Goal: Transaction & Acquisition: Purchase product/service

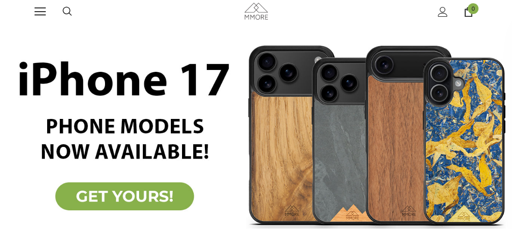
click at [39, 7] on link at bounding box center [40, 11] width 11 height 11
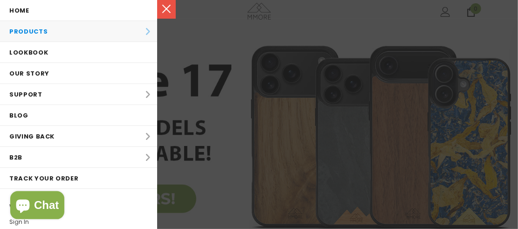
click at [130, 33] on li "Products Products All Products All Collections BUNDLES Organic Collection Wood …" at bounding box center [78, 31] width 157 height 21
click at [143, 30] on li "Products Products All Products All Collections BUNDLES Organic Collection Wood …" at bounding box center [78, 31] width 157 height 21
click at [142, 29] on li "Products Products All Products All Collections BUNDLES Organic Collection Wood …" at bounding box center [78, 31] width 157 height 21
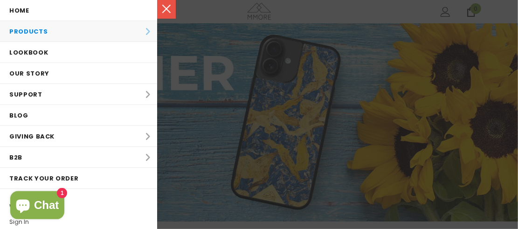
click at [138, 29] on li "Products Products All Products All Collections BUNDLES Organic Collection Wood …" at bounding box center [78, 31] width 157 height 21
click at [175, 0] on link at bounding box center [166, 9] width 19 height 19
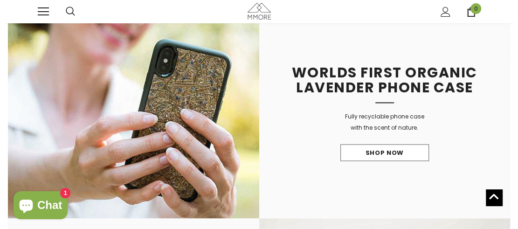
scroll to position [663, 0]
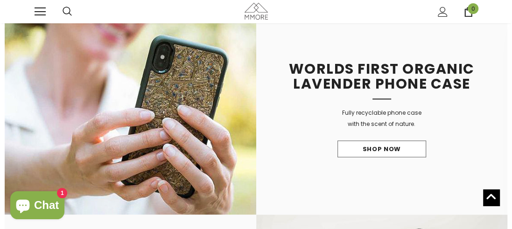
click at [42, 10] on link at bounding box center [40, 11] width 11 height 11
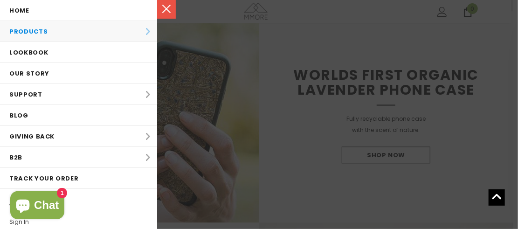
click at [138, 29] on li "Products Products All Products All Collections BUNDLES Organic Collection Wood …" at bounding box center [78, 31] width 157 height 21
click at [93, 29] on li "Products Products All Products All Collections BUNDLES Organic Collection Wood …" at bounding box center [78, 31] width 157 height 21
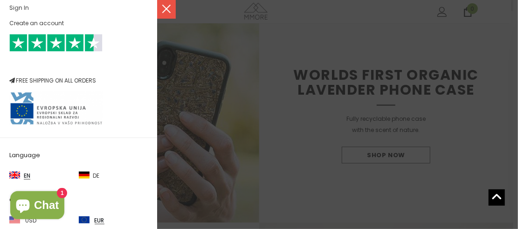
scroll to position [223, 0]
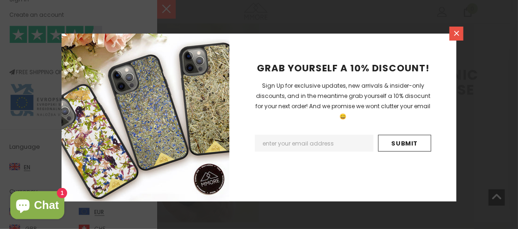
click at [453, 37] on icon at bounding box center [457, 33] width 8 height 8
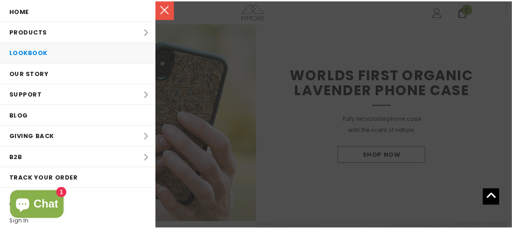
scroll to position [0, 0]
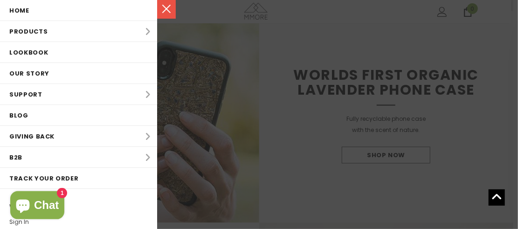
click at [162, 2] on span at bounding box center [162, 1] width 11 height 1
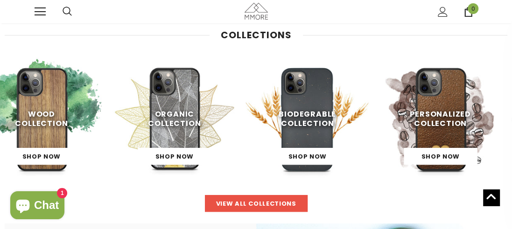
scroll to position [221, 0]
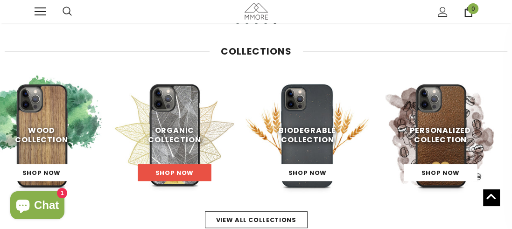
click at [171, 168] on link "Shop Now" at bounding box center [174, 172] width 73 height 17
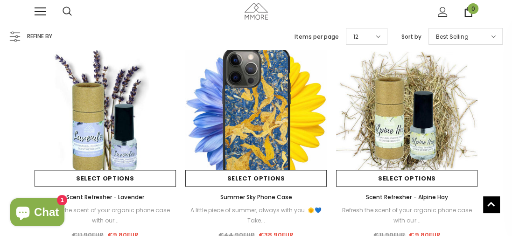
scroll to position [746, 0]
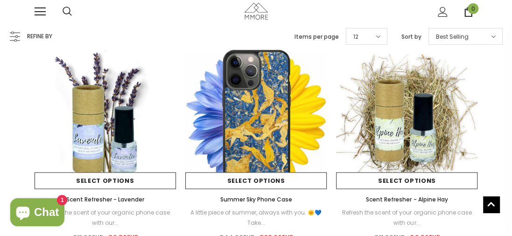
click at [279, 124] on img at bounding box center [255, 117] width 141 height 141
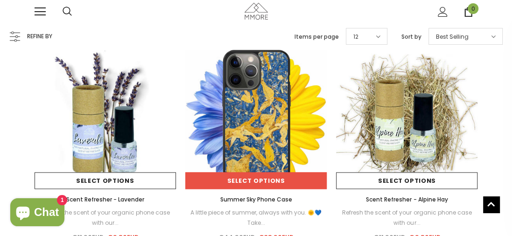
click at [260, 176] on link "Select options" at bounding box center [255, 180] width 141 height 17
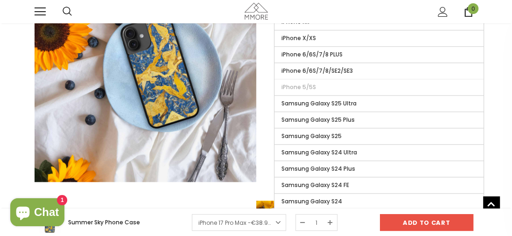
scroll to position [602, 0]
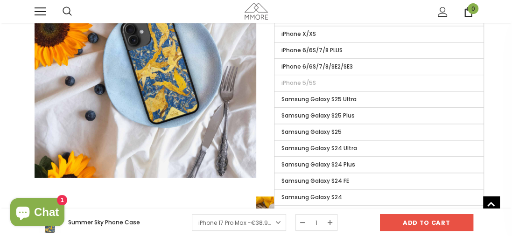
click at [337, 173] on div "Someone recently bought [time] minutes ago, from [location]" at bounding box center [256, 185] width 512 height 47
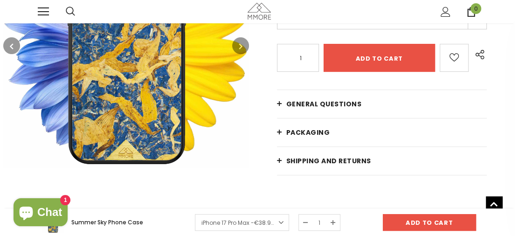
scroll to position [0, 0]
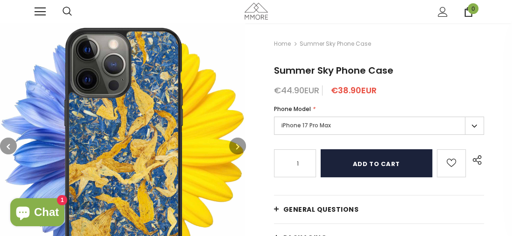
click at [394, 154] on input "Add to cart" at bounding box center [375, 163] width 111 height 28
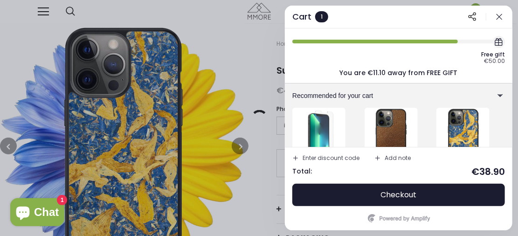
click at [272, 111] on div at bounding box center [259, 118] width 518 height 236
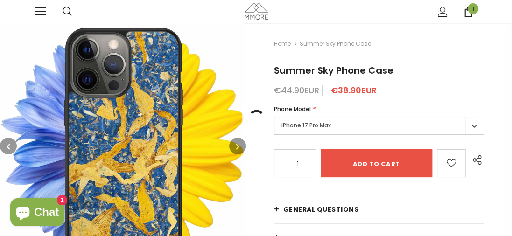
click at [44, 15] on link at bounding box center [40, 11] width 11 height 11
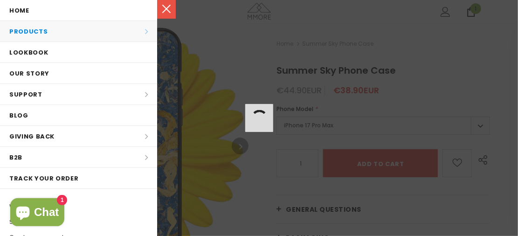
click at [97, 34] on li "Products Products All Products All Collections BUNDLES Organic Collection Wood …" at bounding box center [78, 31] width 157 height 21
click at [173, 7] on link at bounding box center [166, 9] width 19 height 19
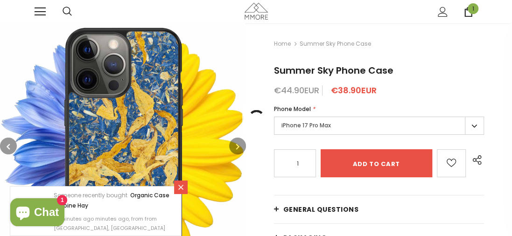
click at [462, 9] on div "1" at bounding box center [462, 11] width 30 height 23
click at [474, 12] on span "1" at bounding box center [472, 8] width 11 height 11
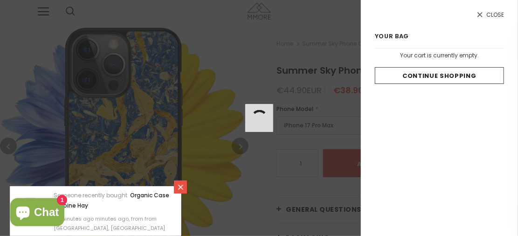
click at [478, 14] on link "Close" at bounding box center [439, 15] width 129 height 8
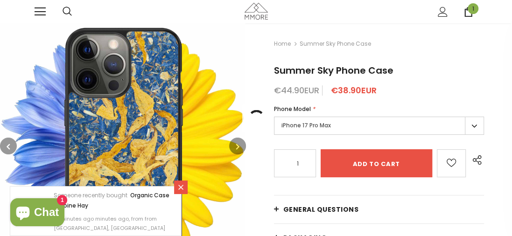
click at [467, 14] on icon at bounding box center [468, 12] width 10 height 10
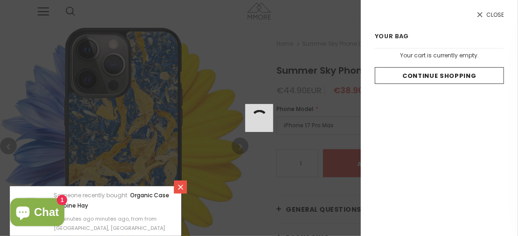
click at [476, 15] on icon at bounding box center [480, 15] width 8 height 8
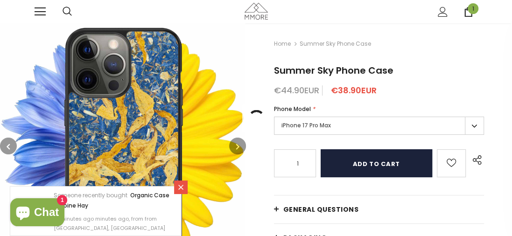
click at [381, 166] on input "Add to cart" at bounding box center [375, 163] width 111 height 28
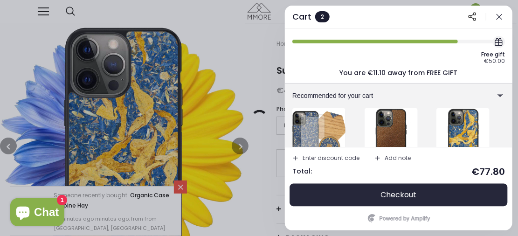
click at [418, 195] on button "Checkout" at bounding box center [398, 195] width 213 height 22
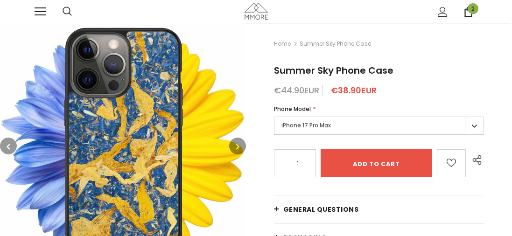
click at [470, 13] on span "2" at bounding box center [472, 8] width 11 height 11
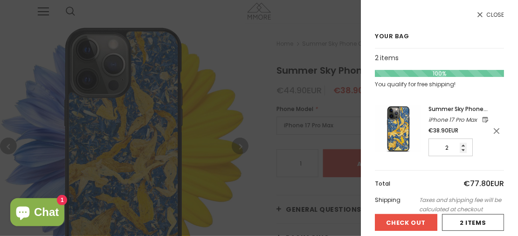
type input "1"
click at [464, 156] on input "1" at bounding box center [451, 148] width 44 height 18
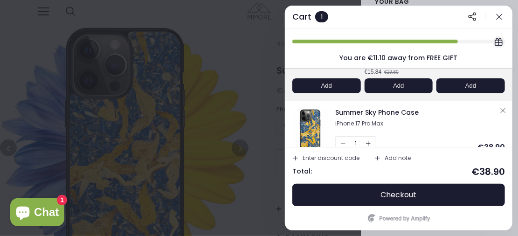
scroll to position [138, 0]
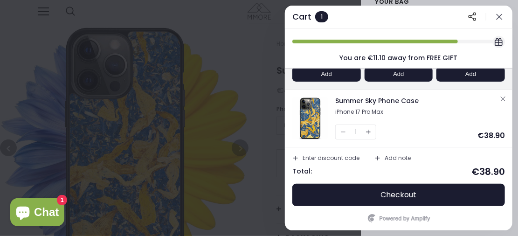
click at [501, 20] on icon "button" at bounding box center [499, 16] width 9 height 9
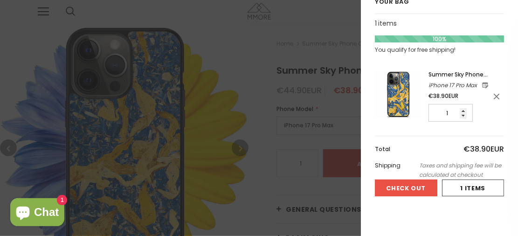
scroll to position [0, 0]
click at [432, 193] on button "Check Out" at bounding box center [406, 188] width 63 height 17
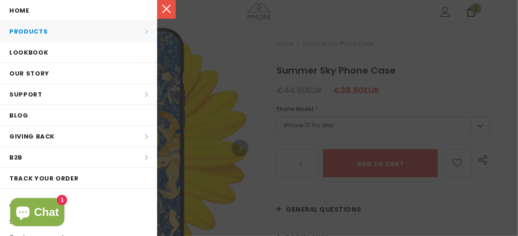
click at [139, 36] on li "Products Products All Products All Collections BUNDLES Organic Collection Wood …" at bounding box center [78, 31] width 157 height 21
click at [135, 32] on li "Products Products All Products All Collections BUNDLES Organic Collection Wood …" at bounding box center [78, 31] width 157 height 21
click at [180, 36] on div at bounding box center [259, 118] width 518 height 236
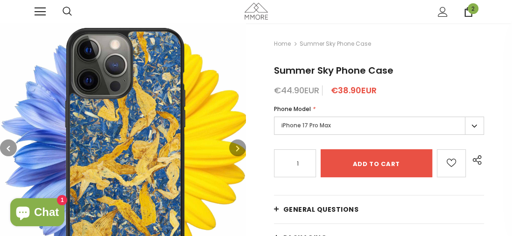
click at [40, 13] on link at bounding box center [40, 11] width 11 height 11
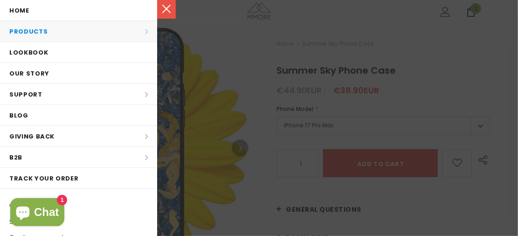
click at [100, 29] on li "Products Products All Products All Collections BUNDLES Organic Collection Wood …" at bounding box center [78, 31] width 157 height 21
click at [138, 32] on li "Products Products All Products All Collections BUNDLES Organic Collection Wood …" at bounding box center [78, 31] width 157 height 21
click at [171, 6] on link at bounding box center [166, 9] width 19 height 19
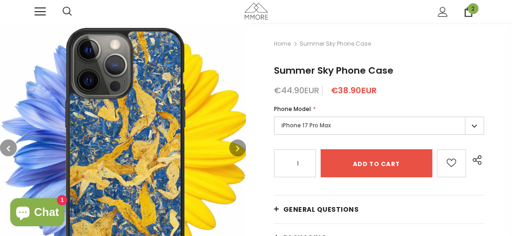
click at [49, 14] on div at bounding box center [49, 11] width 28 height 23
click at [63, 16] on link at bounding box center [67, 11] width 9 height 9
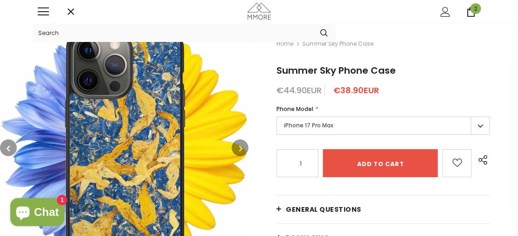
click at [41, 19] on div at bounding box center [52, 11] width 28 height 23
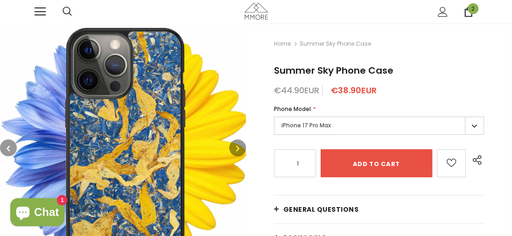
click at [44, 14] on link at bounding box center [40, 11] width 11 height 11
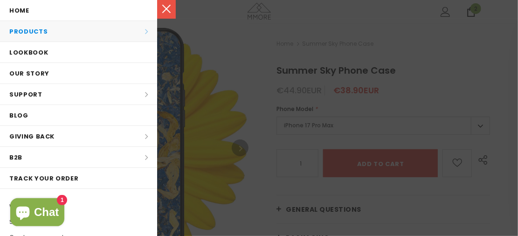
click at [140, 32] on li "Products Products All Products All Collections BUNDLES Organic Collection Wood …" at bounding box center [78, 31] width 157 height 21
click at [26, 34] on li "Products Products All Products All Collections BUNDLES Organic Collection Wood …" at bounding box center [78, 31] width 157 height 21
drag, startPoint x: 26, startPoint y: 34, endPoint x: 18, endPoint y: 32, distance: 8.6
drag, startPoint x: 18, startPoint y: 32, endPoint x: 165, endPoint y: 6, distance: 149.2
click at [165, 6] on link at bounding box center [166, 9] width 19 height 19
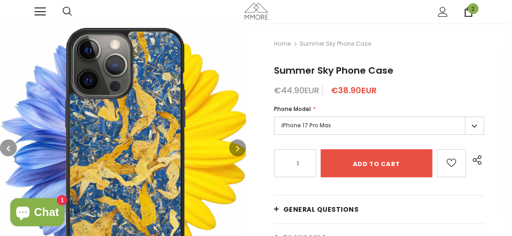
click at [68, 11] on icon at bounding box center [67, 11] width 9 height 9
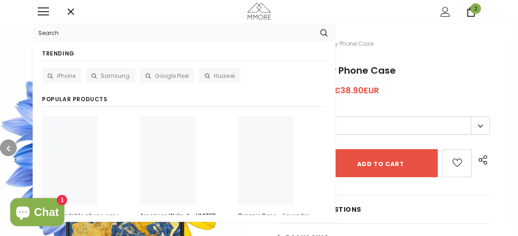
click at [67, 26] on input "Search Site" at bounding box center [173, 32] width 280 height 19
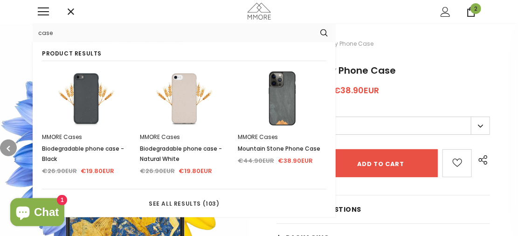
type input "case"
click at [313, 26] on button "submit" at bounding box center [324, 33] width 23 height 14
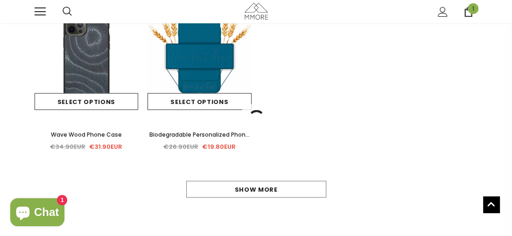
scroll to position [1310, 0]
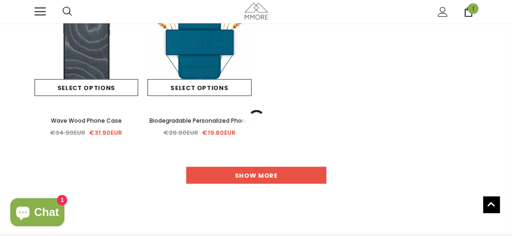
click at [226, 173] on link "Show more" at bounding box center [256, 175] width 140 height 17
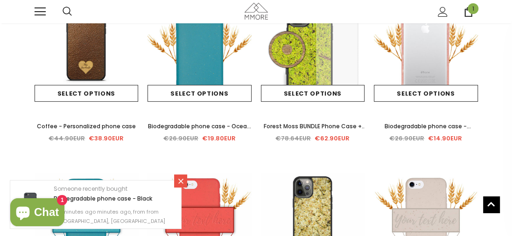
scroll to position [2285, 0]
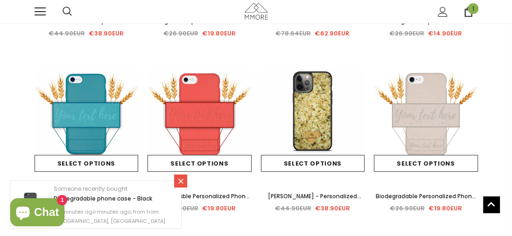
click at [181, 183] on icon at bounding box center [181, 181] width 8 height 8
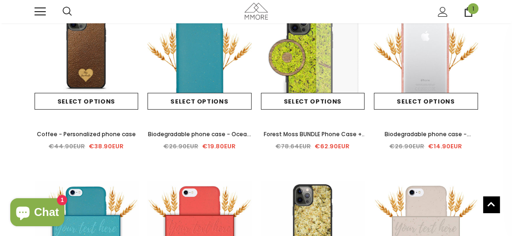
scroll to position [2173, 0]
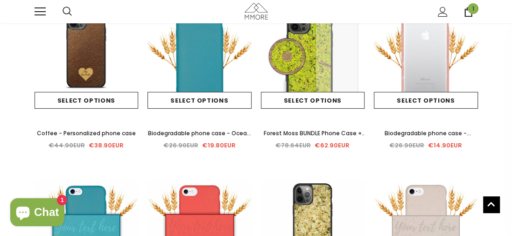
click at [416, 134] on span "Biodegradable phone case - Transparent Pink" at bounding box center [427, 138] width 86 height 18
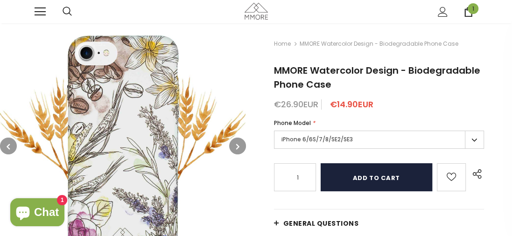
scroll to position [50, 0]
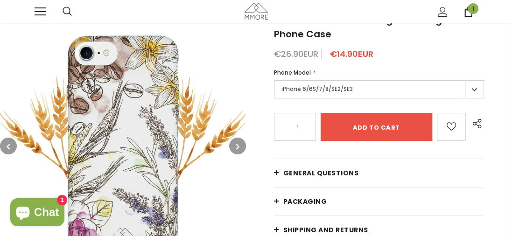
click at [316, 88] on label "iPhone 6/6S/7/8/SE2/SE3" at bounding box center [379, 89] width 210 height 18
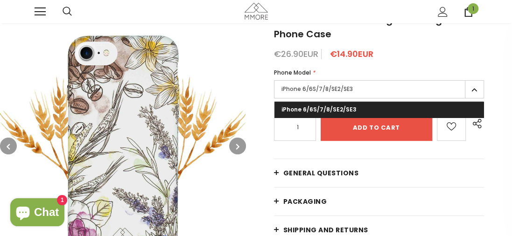
scroll to position [79, 0]
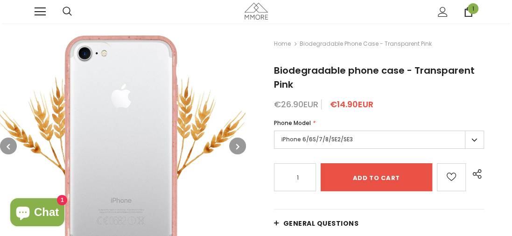
scroll to position [46, 0]
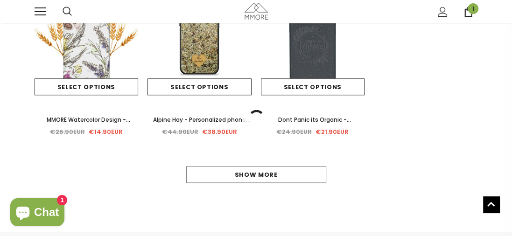
scroll to position [610, 0]
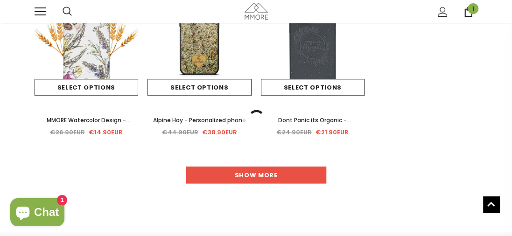
click at [277, 176] on link "Show more" at bounding box center [256, 175] width 140 height 17
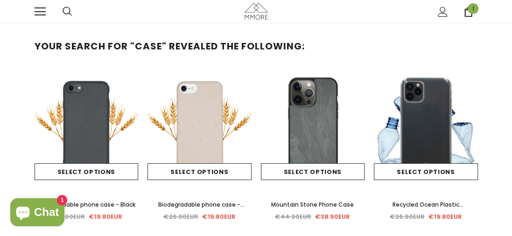
scroll to position [0, 0]
click at [42, 8] on span at bounding box center [40, 7] width 11 height 1
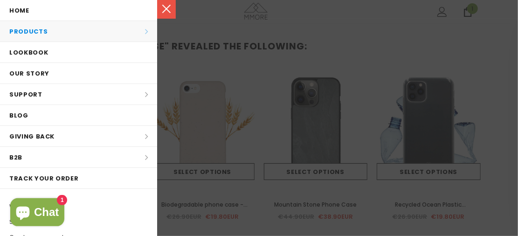
click at [56, 34] on li "Products Products All Products All Collections BUNDLES Organic Collection Wood …" at bounding box center [78, 31] width 157 height 21
click at [140, 28] on li "Products Products All Products All Collections BUNDLES Organic Collection Wood …" at bounding box center [78, 31] width 157 height 21
click at [164, 5] on link at bounding box center [166, 9] width 19 height 19
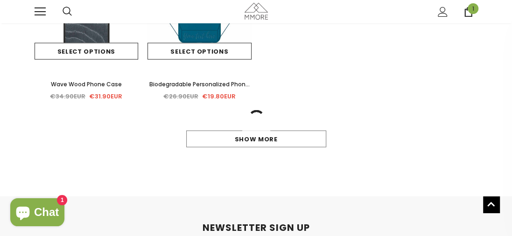
scroll to position [1346, 0]
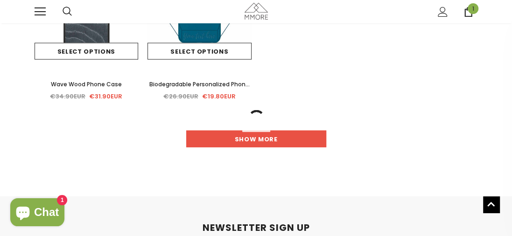
click at [214, 135] on link "Show more" at bounding box center [256, 139] width 140 height 17
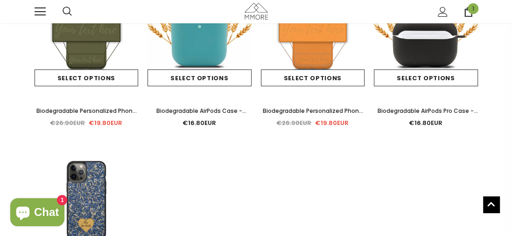
scroll to position [2002, 0]
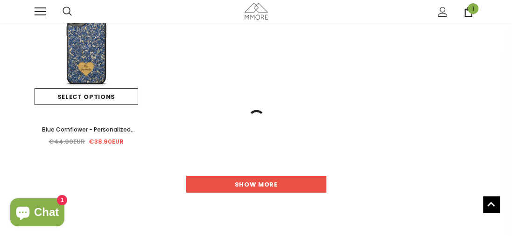
click at [233, 186] on link "Show more" at bounding box center [256, 184] width 140 height 17
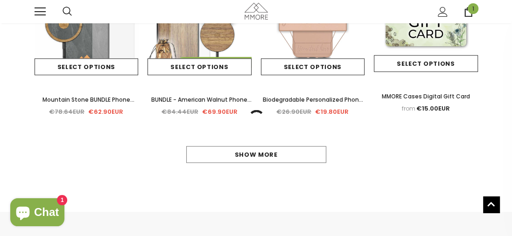
scroll to position [2557, 0]
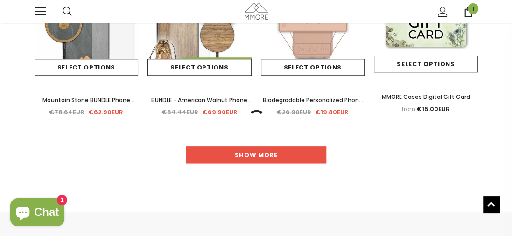
click at [278, 158] on link "Show more" at bounding box center [256, 154] width 140 height 17
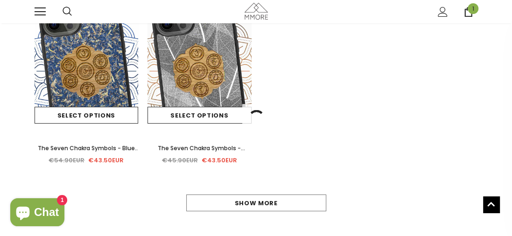
scroll to position [3937, 0]
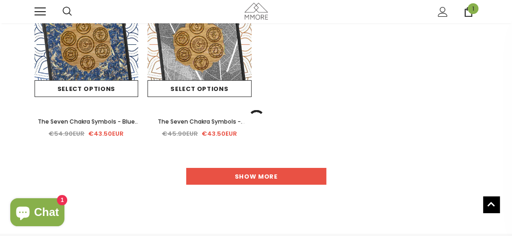
click at [300, 178] on link "Show more" at bounding box center [256, 176] width 140 height 17
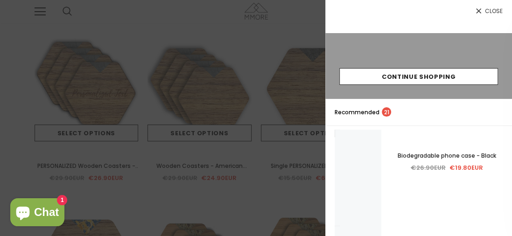
scroll to position [4419, 0]
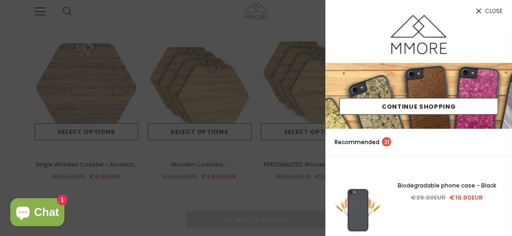
click at [237, 53] on div at bounding box center [256, 118] width 512 height 236
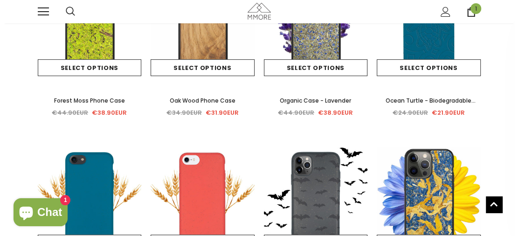
scroll to position [0, 0]
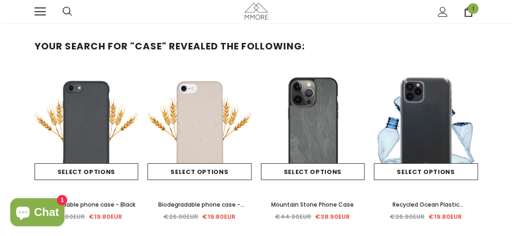
click at [73, 10] on div "Trending iPhone" at bounding box center [77, 11] width 28 height 23
click at [66, 11] on icon at bounding box center [67, 11] width 9 height 9
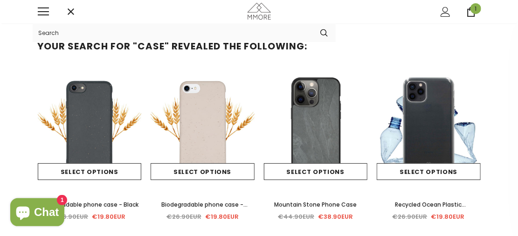
click at [69, 25] on input "Search Site" at bounding box center [173, 32] width 280 height 19
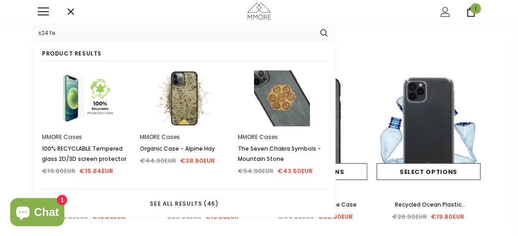
type input "s24 fe"
click at [313, 26] on button "submit" at bounding box center [324, 33] width 23 height 14
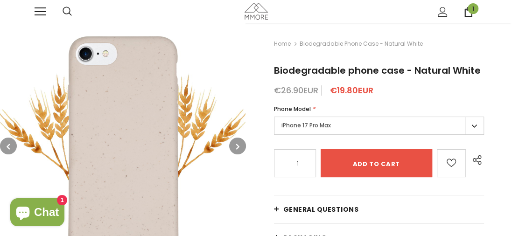
click at [342, 130] on label "iPhone 17 Pro Max" at bounding box center [379, 126] width 210 height 18
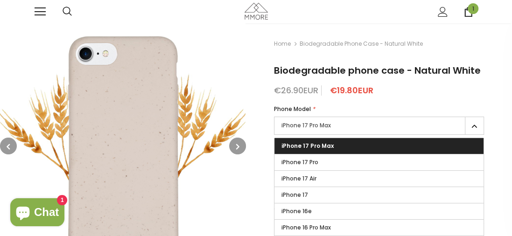
click at [346, 125] on label "iPhone 17 Pro Max" at bounding box center [379, 126] width 210 height 18
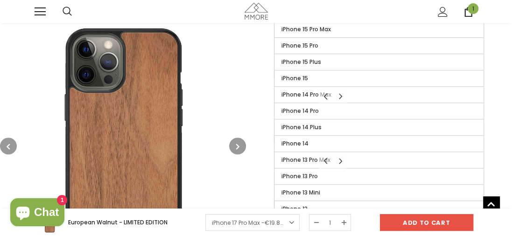
scroll to position [632, 0]
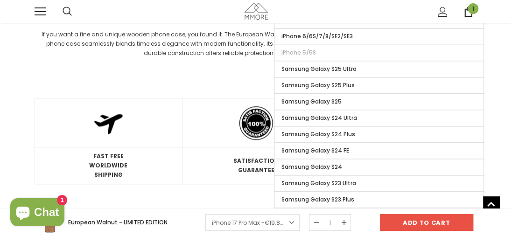
click at [339, 146] on span "Samsung Galaxy S24 FE" at bounding box center [315, 150] width 68 height 8
click at [0, 0] on input "Samsung Galaxy S24 FE" at bounding box center [0, 0] width 0 height 0
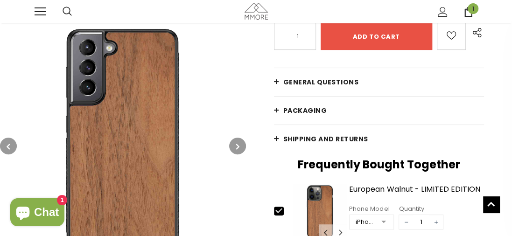
scroll to position [125, 0]
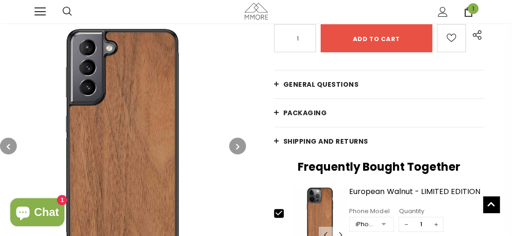
click at [236, 143] on icon "button" at bounding box center [237, 146] width 3 height 9
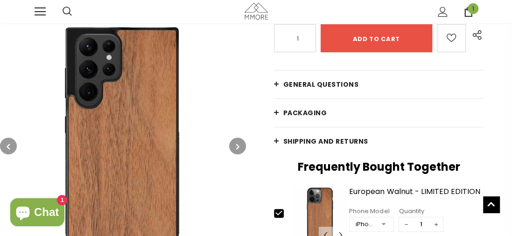
click at [14, 133] on img at bounding box center [122, 145] width 245 height 245
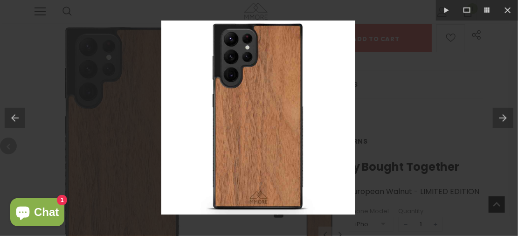
click at [133, 97] on div at bounding box center [259, 118] width 518 height 236
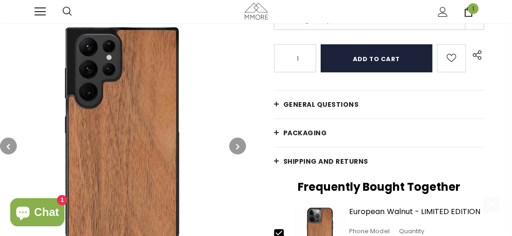
scroll to position [105, 0]
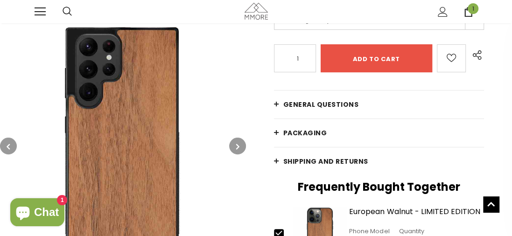
click at [325, 109] on link "General Questions" at bounding box center [379, 105] width 210 height 28
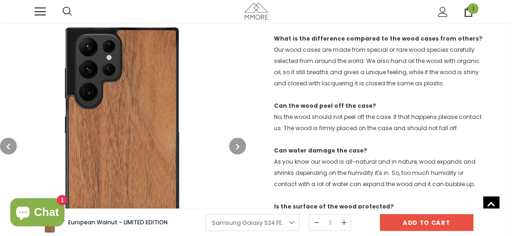
scroll to position [610, 0]
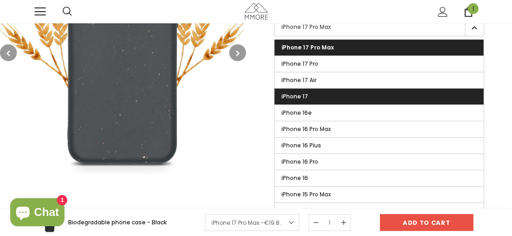
scroll to position [209, 0]
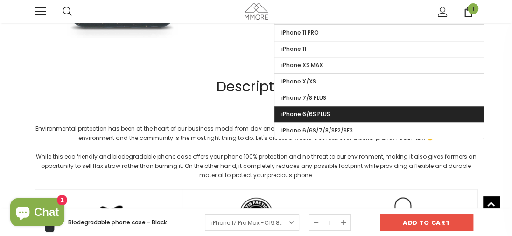
click at [333, 152] on div "While this eco friendly and biodegradable phone case offers your phone 100% pro…" at bounding box center [256, 166] width 443 height 28
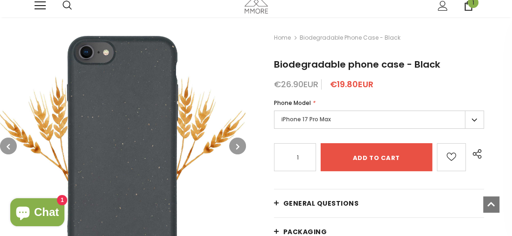
scroll to position [0, 0]
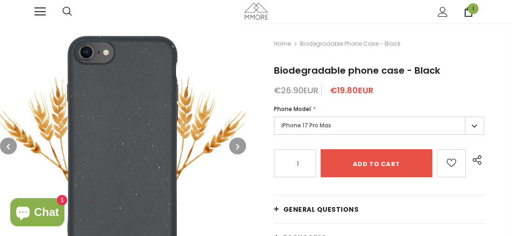
click at [330, 126] on label "iPhone 17 Pro Max" at bounding box center [379, 126] width 210 height 18
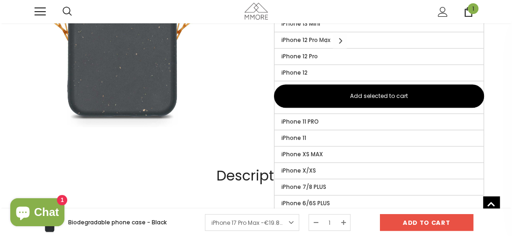
scroll to position [446, 0]
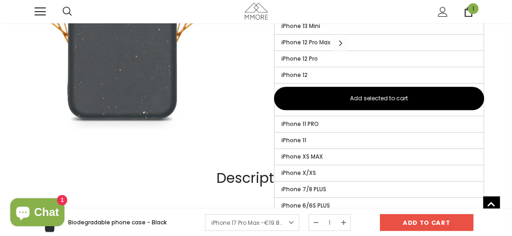
click at [339, 40] on button "Carousel Navigation" at bounding box center [340, 43] width 14 height 16
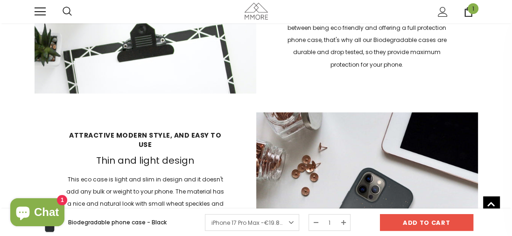
scroll to position [952, 0]
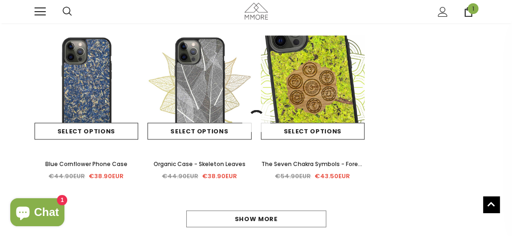
scroll to position [570, 0]
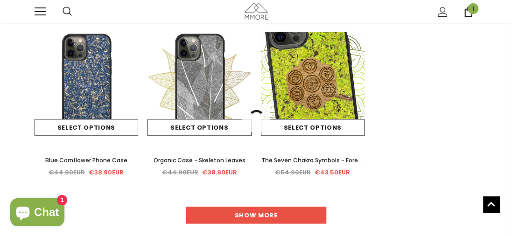
click at [251, 215] on link "Show more" at bounding box center [256, 215] width 140 height 17
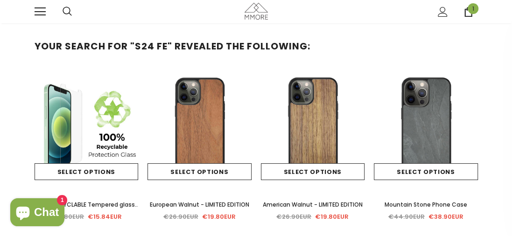
scroll to position [0, 0]
click at [199, 109] on img at bounding box center [199, 128] width 104 height 104
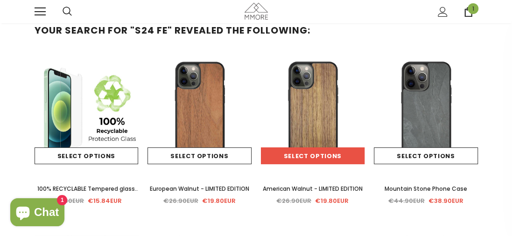
click at [322, 154] on link "Select options" at bounding box center [313, 155] width 104 height 17
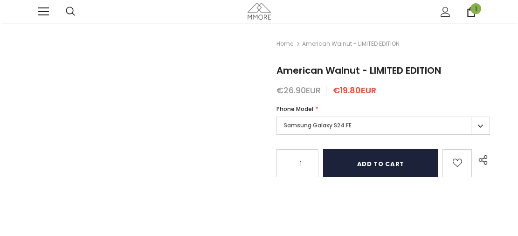
click at [342, 162] on input "Add to cart" at bounding box center [380, 163] width 115 height 28
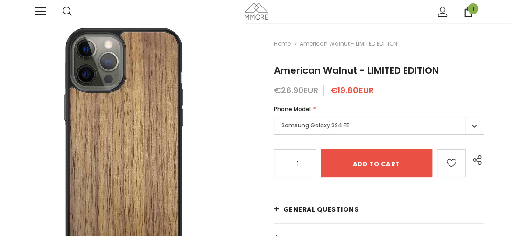
click at [466, 13] on icon at bounding box center [468, 12] width 10 height 10
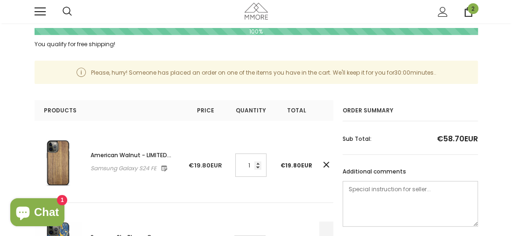
scroll to position [156, 0]
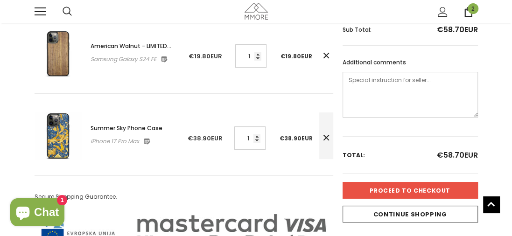
click at [325, 135] on icon at bounding box center [325, 137] width 9 height 9
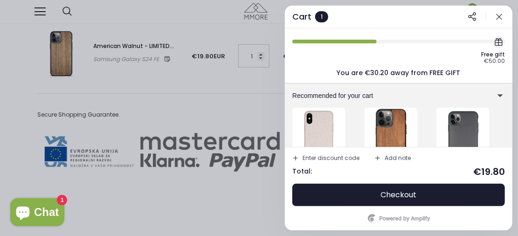
click at [226, 123] on div at bounding box center [259, 118] width 518 height 236
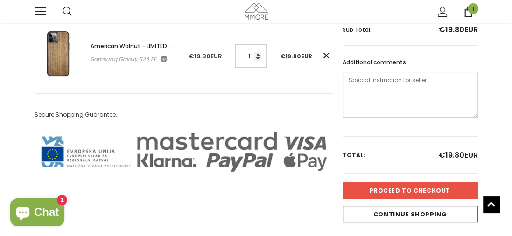
click at [386, 184] on input "Proceed to Checkout" at bounding box center [409, 190] width 135 height 17
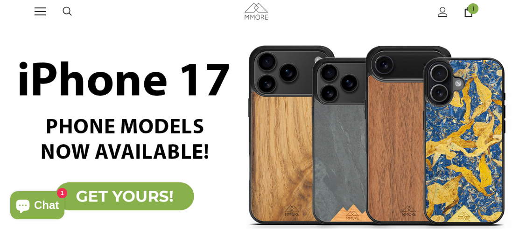
click at [39, 8] on span at bounding box center [40, 7] width 11 height 1
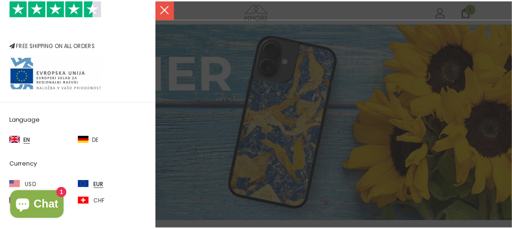
scroll to position [258, 0]
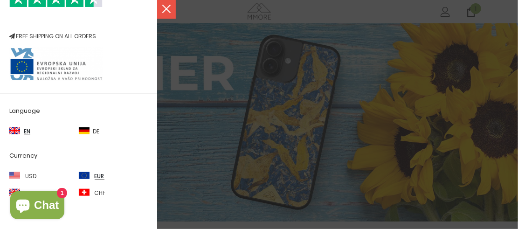
click at [172, 10] on link at bounding box center [166, 9] width 19 height 19
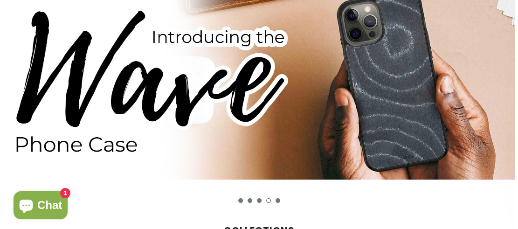
scroll to position [0, 0]
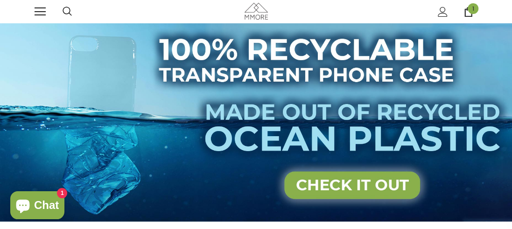
click at [67, 13] on icon at bounding box center [67, 11] width 9 height 9
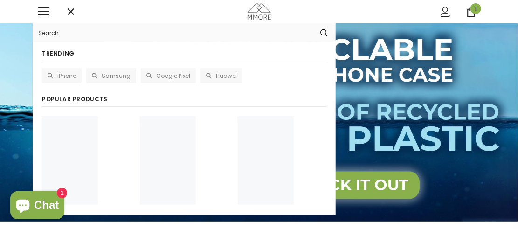
click at [56, 32] on input "Search Site" at bounding box center [173, 32] width 280 height 19
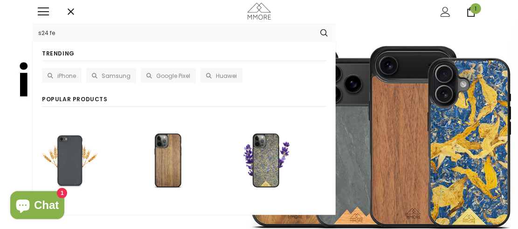
type input "s24 fe"
click at [313, 26] on button "submit" at bounding box center [324, 33] width 23 height 14
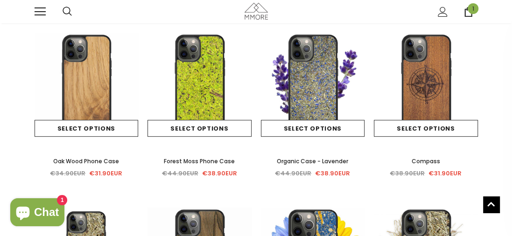
scroll to position [221, 0]
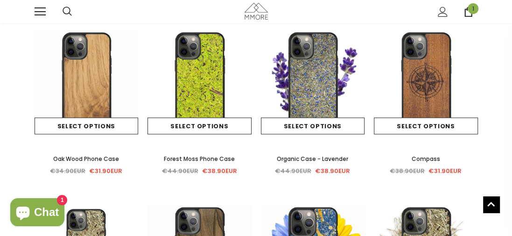
click at [0, 158] on div "Your search for "s24 fe" revealed the following: Sale Select options Quick View" at bounding box center [256, 195] width 512 height 753
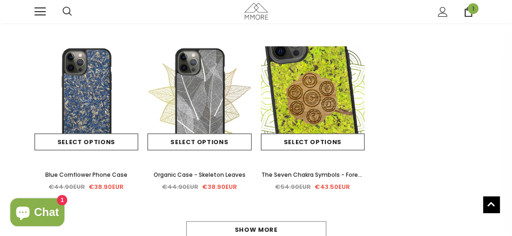
scroll to position [556, 0]
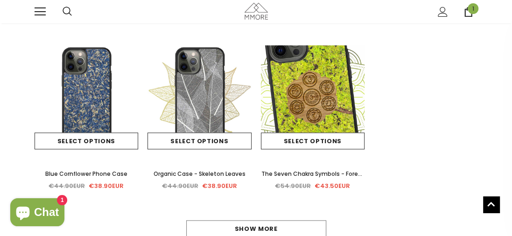
click at [55, 118] on img at bounding box center [87, 97] width 104 height 104
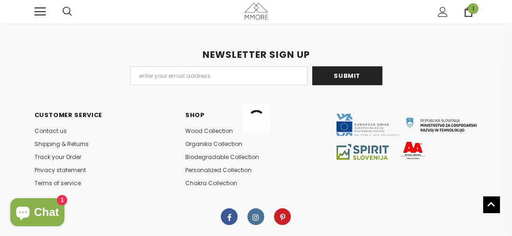
scroll to position [907, 0]
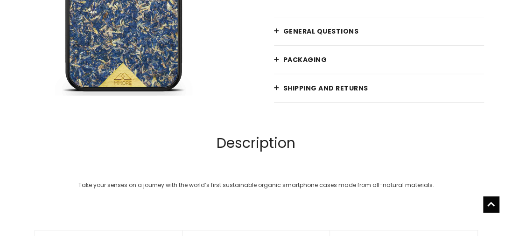
scroll to position [41, 0]
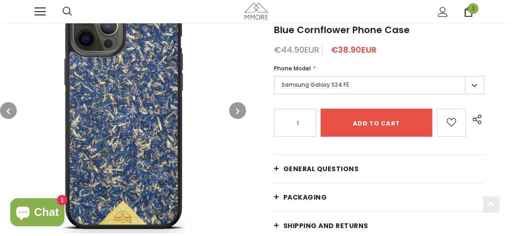
click at [239, 121] on img at bounding box center [122, 110] width 245 height 245
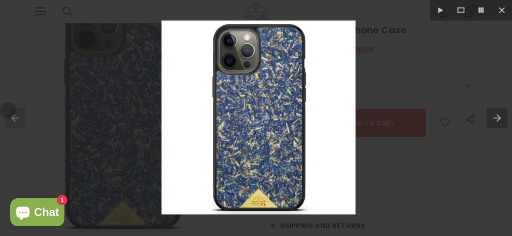
click at [237, 104] on button "button" at bounding box center [234, 110] width 17 height 17
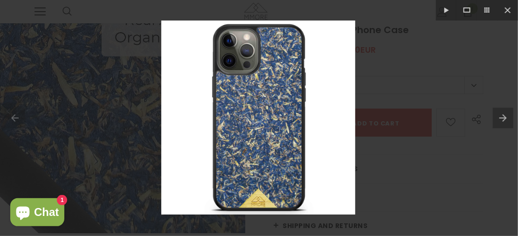
click at [410, 108] on div at bounding box center [259, 118] width 518 height 236
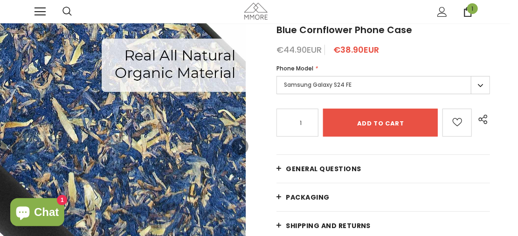
click at [225, 153] on img at bounding box center [123, 146] width 246 height 246
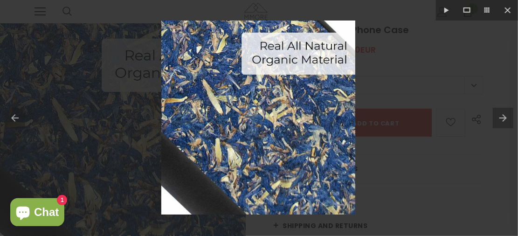
click at [391, 132] on div at bounding box center [259, 118] width 518 height 236
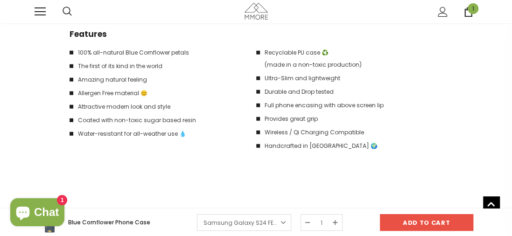
scroll to position [1372, 0]
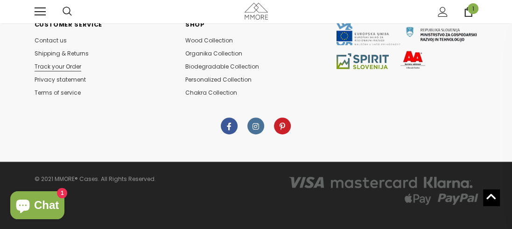
scroll to position [4245, 0]
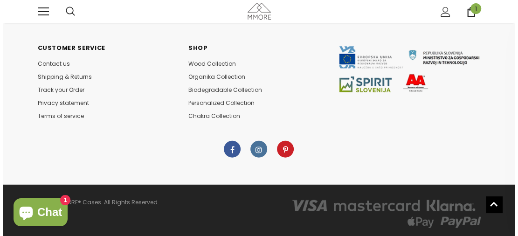
scroll to position [1199, 0]
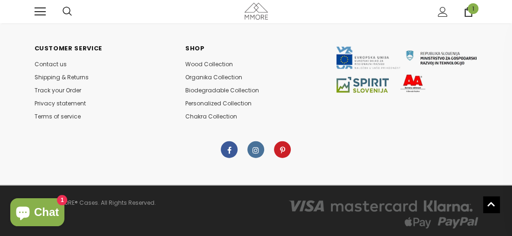
click at [473, 12] on span "1" at bounding box center [472, 8] width 11 height 11
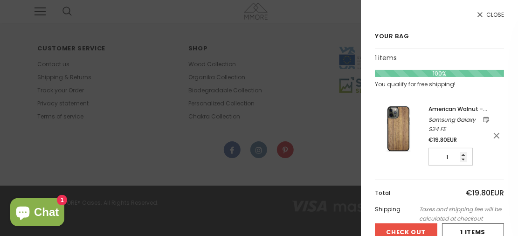
click at [447, 109] on span "American Walnut - LIMITED EDITION" at bounding box center [458, 113] width 59 height 17
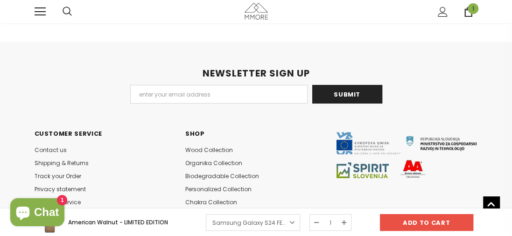
scroll to position [1872, 0]
